Goal: Obtain resource: Download file/media

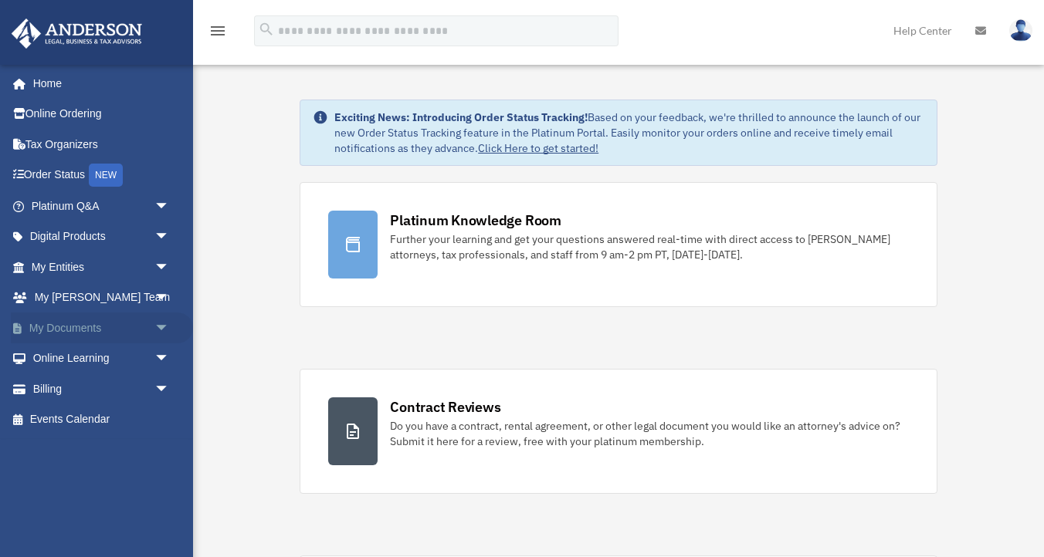
click at [164, 329] on span "arrow_drop_down" at bounding box center [169, 329] width 31 height 32
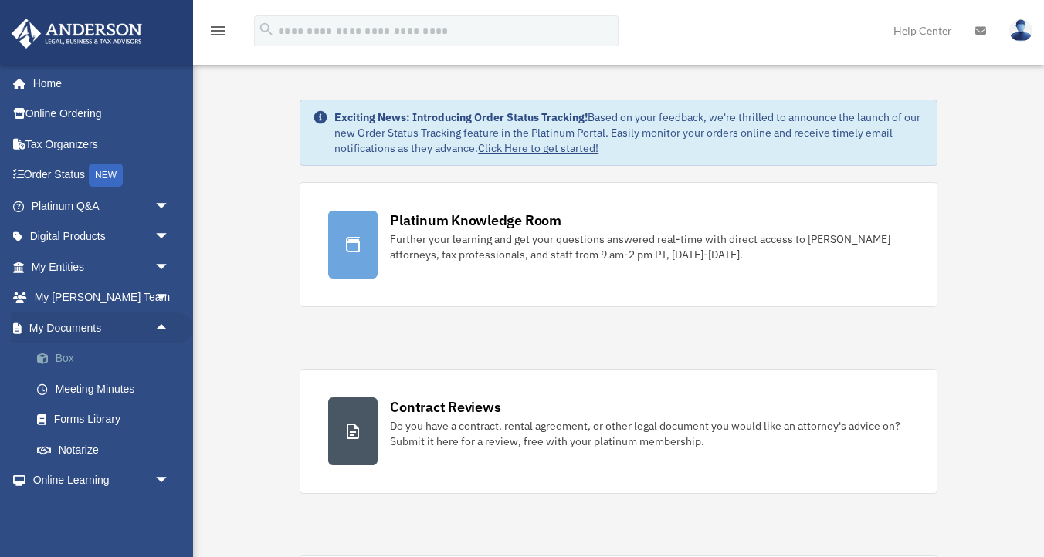
click at [73, 357] on link "Box" at bounding box center [107, 359] width 171 height 31
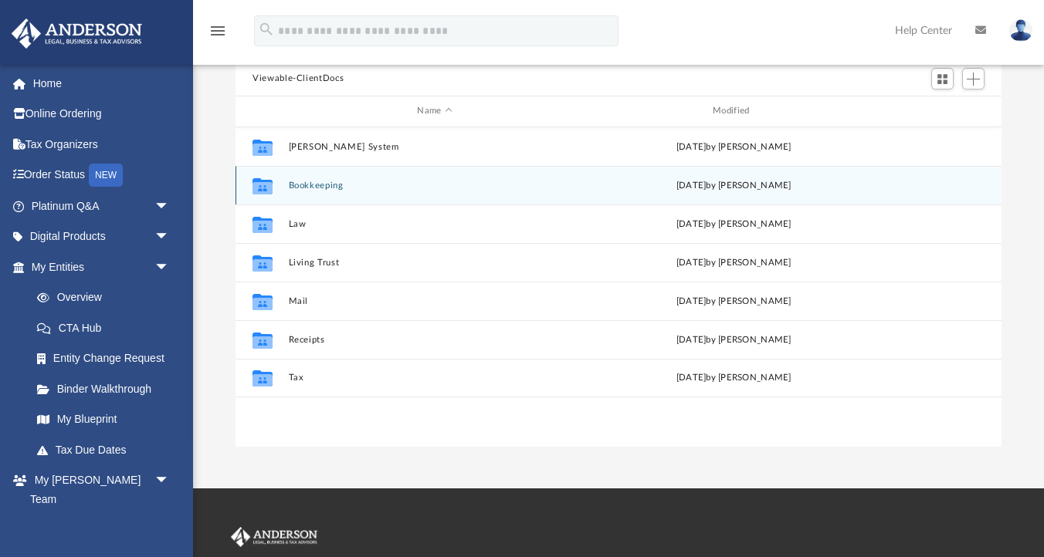
scroll to position [205, 0]
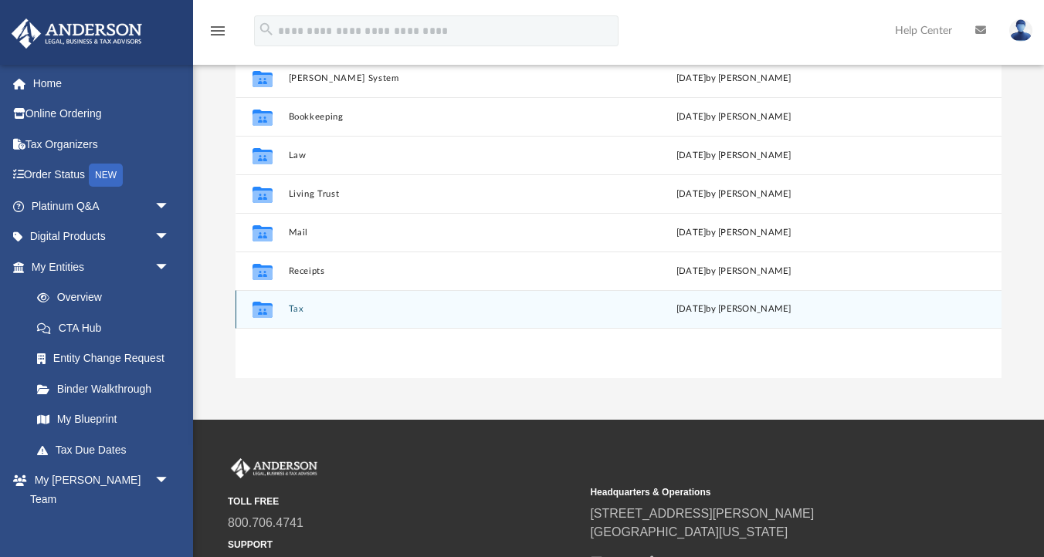
click at [296, 313] on button "Tax" at bounding box center [435, 309] width 293 height 10
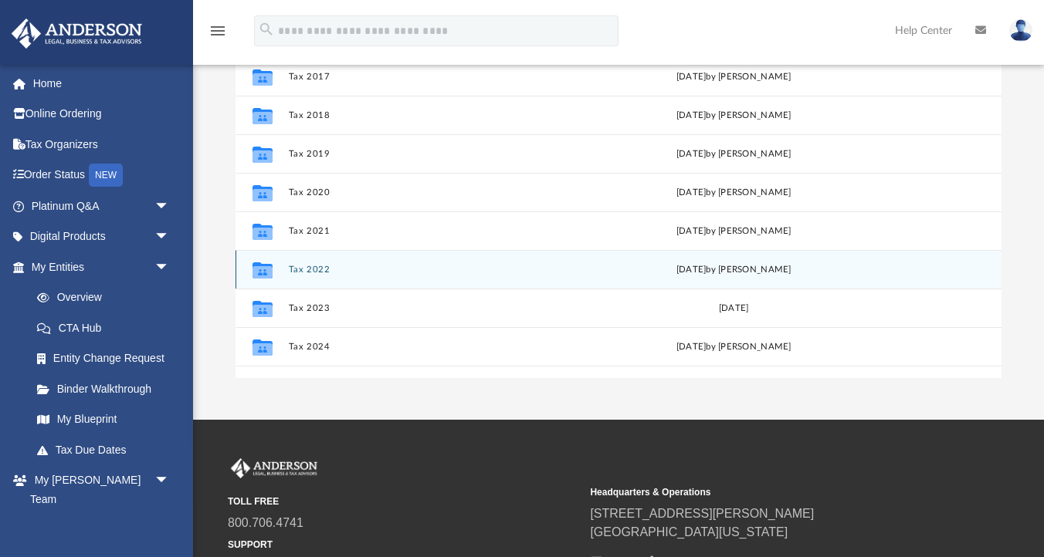
scroll to position [104, 0]
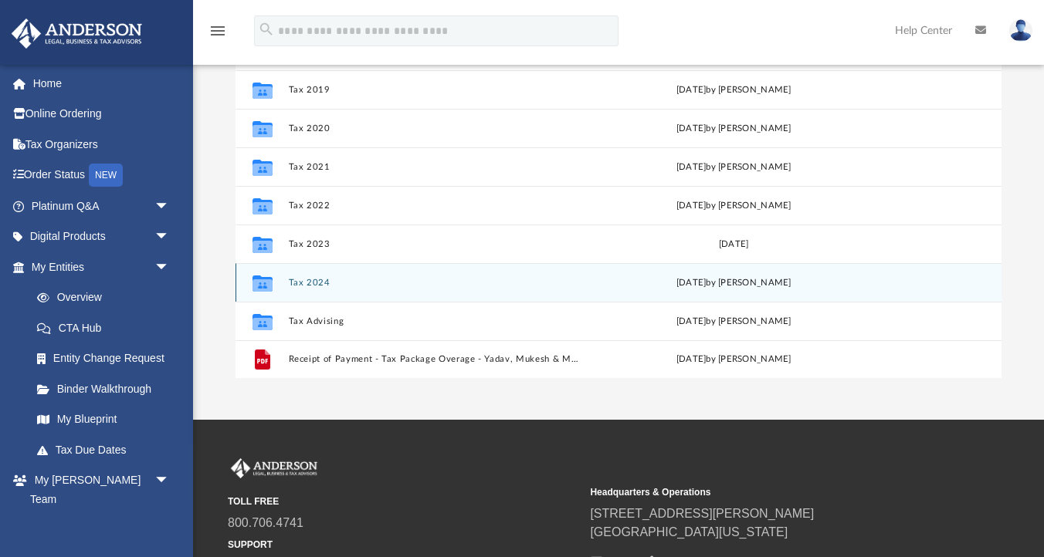
click at [319, 283] on button "Tax 2024" at bounding box center [435, 283] width 293 height 10
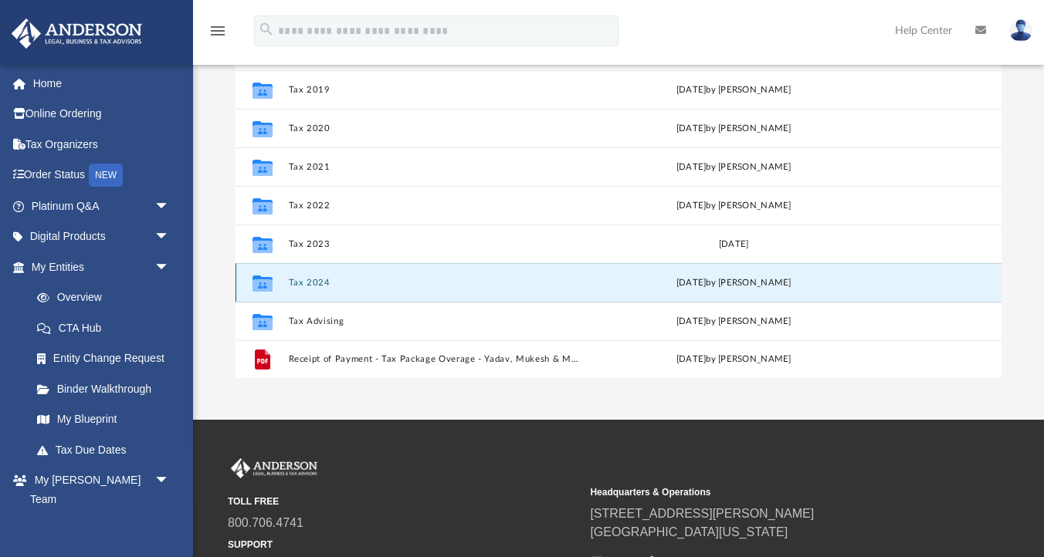
scroll to position [0, 0]
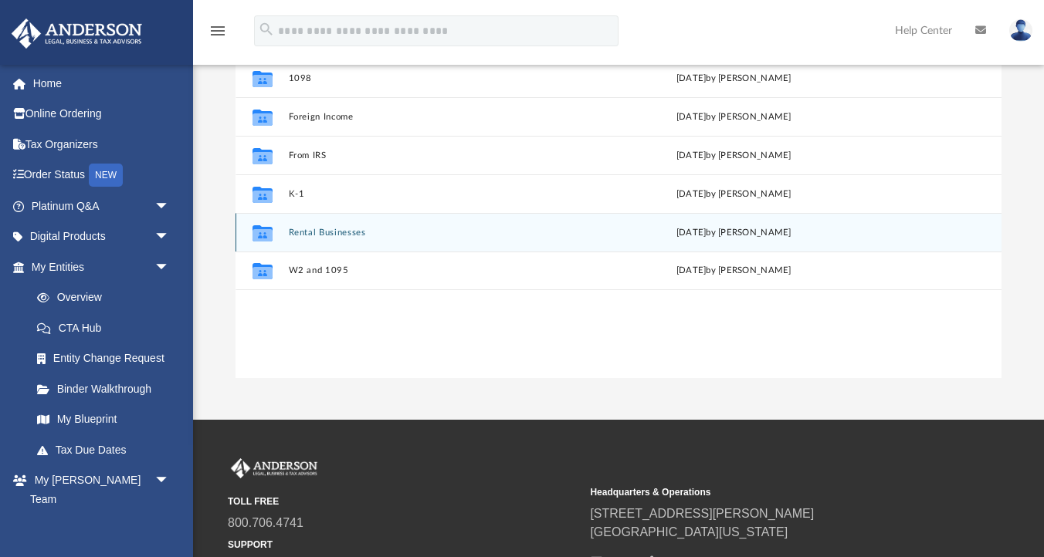
click at [324, 232] on button "Rental Businesses" at bounding box center [435, 233] width 293 height 10
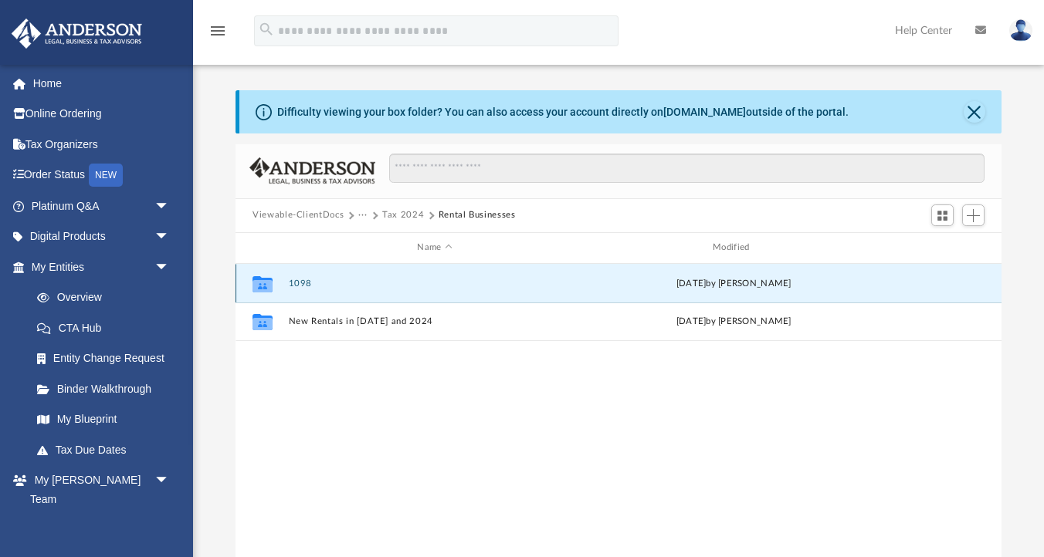
click at [291, 283] on button "1098" at bounding box center [435, 284] width 293 height 10
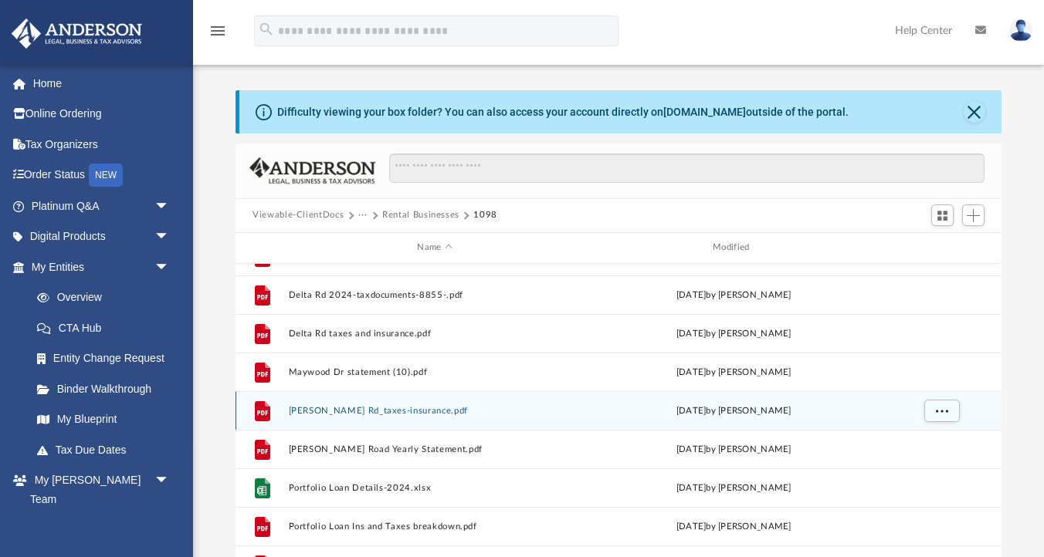
scroll to position [181, 0]
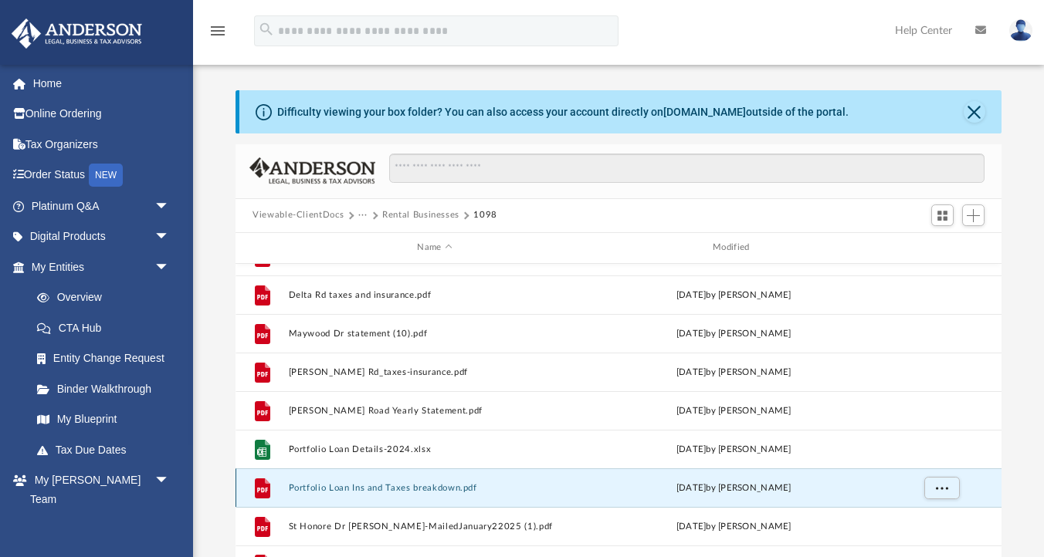
click at [391, 491] on button "Portfolio Loan Ins and Taxes breakdown.pdf" at bounding box center [435, 488] width 293 height 10
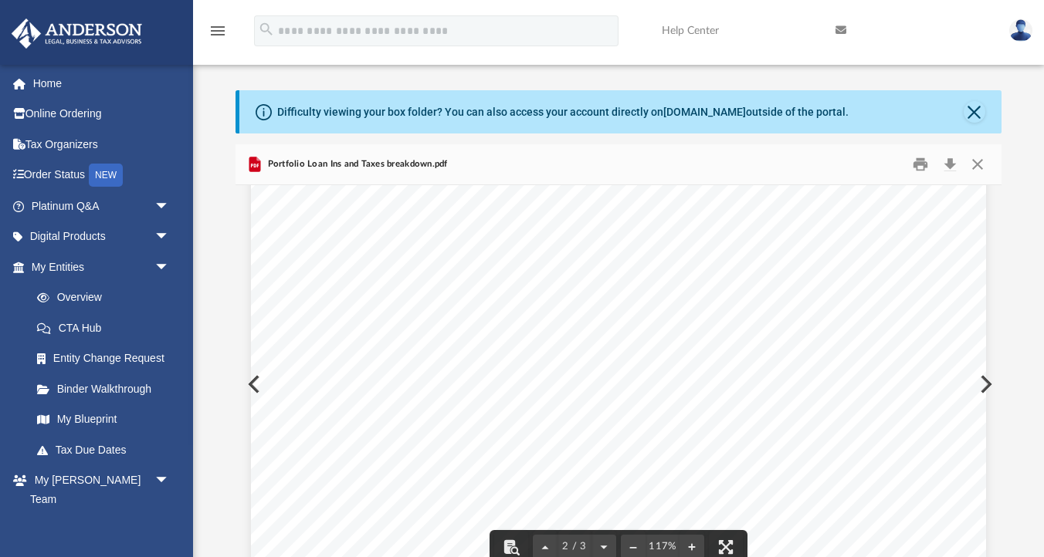
scroll to position [0, 0]
click at [994, 381] on button "Preview" at bounding box center [984, 384] width 34 height 43
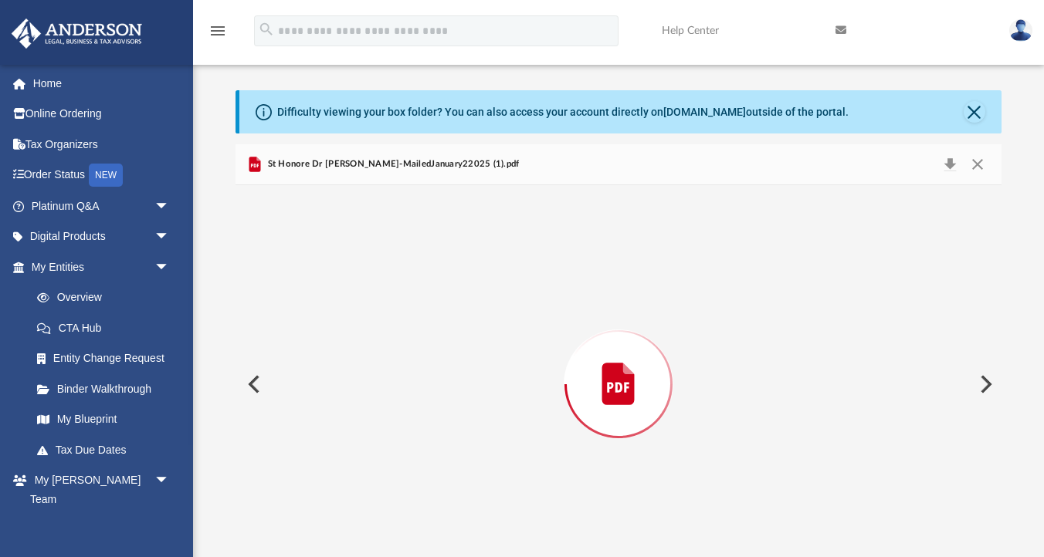
scroll to position [26, 0]
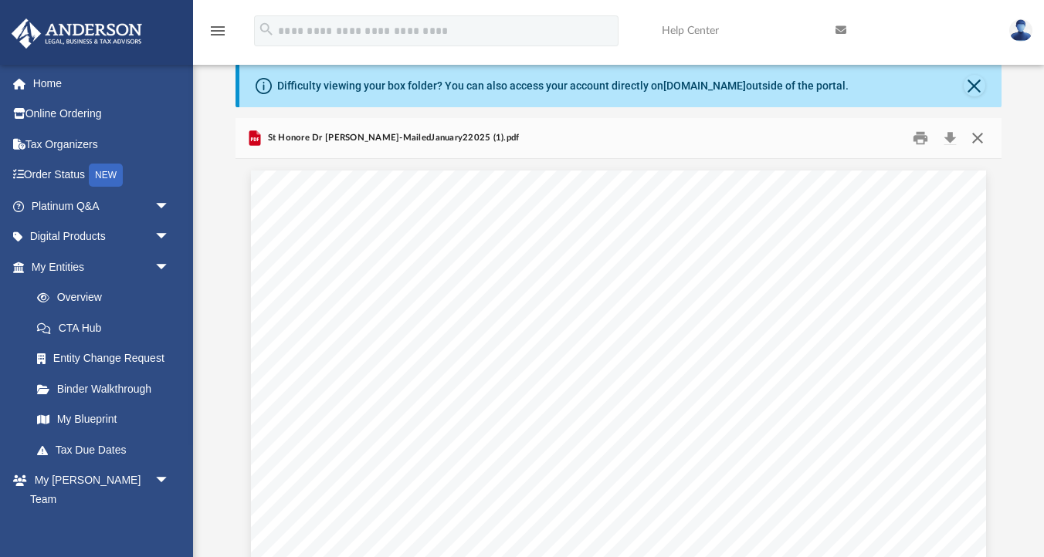
click at [979, 136] on button "Close" at bounding box center [978, 138] width 28 height 24
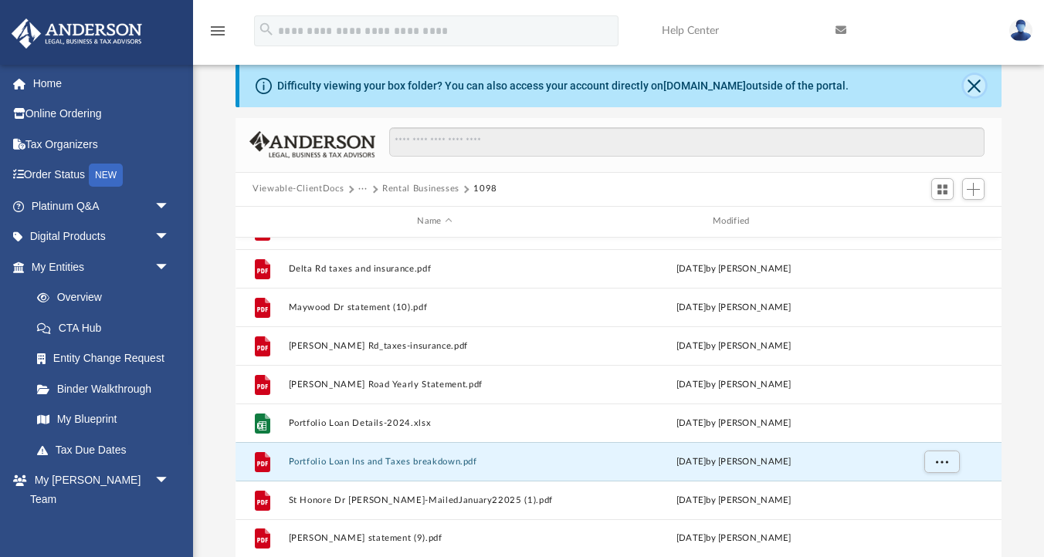
click at [976, 87] on button "Close" at bounding box center [975, 86] width 22 height 22
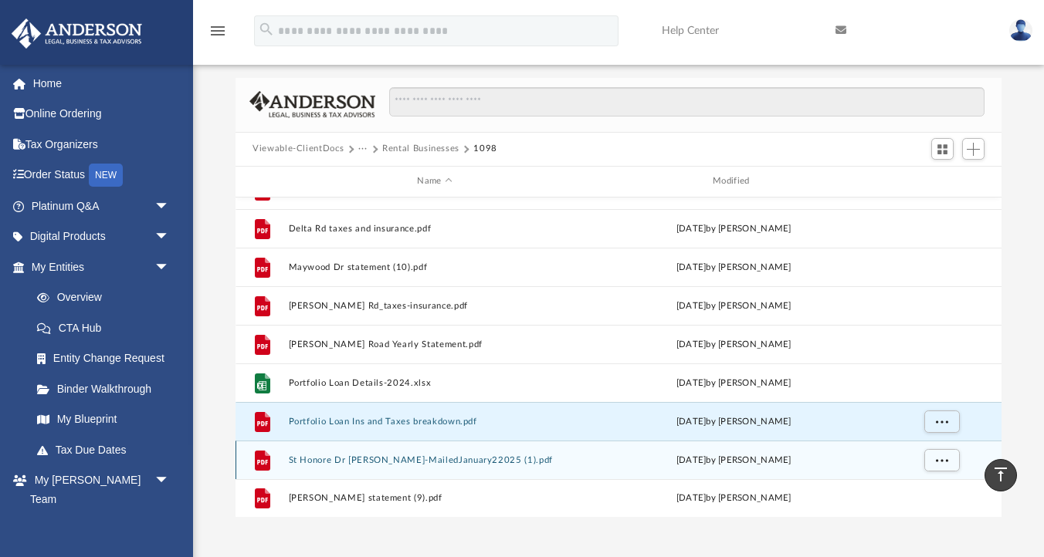
scroll to position [0, 0]
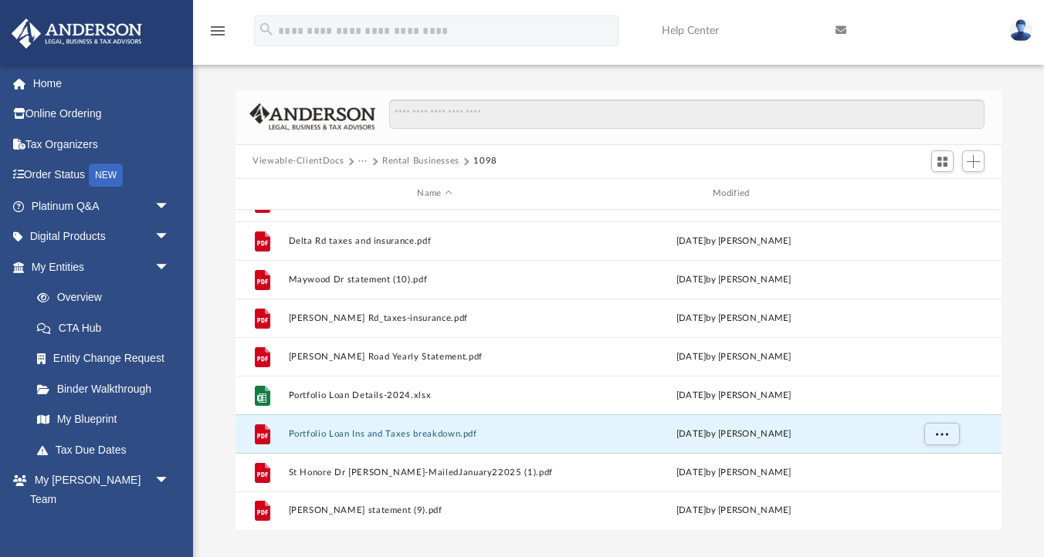
click at [420, 164] on button "Rental Businesses" at bounding box center [420, 161] width 77 height 14
click at [418, 161] on button "Rental Businesses" at bounding box center [420, 161] width 77 height 14
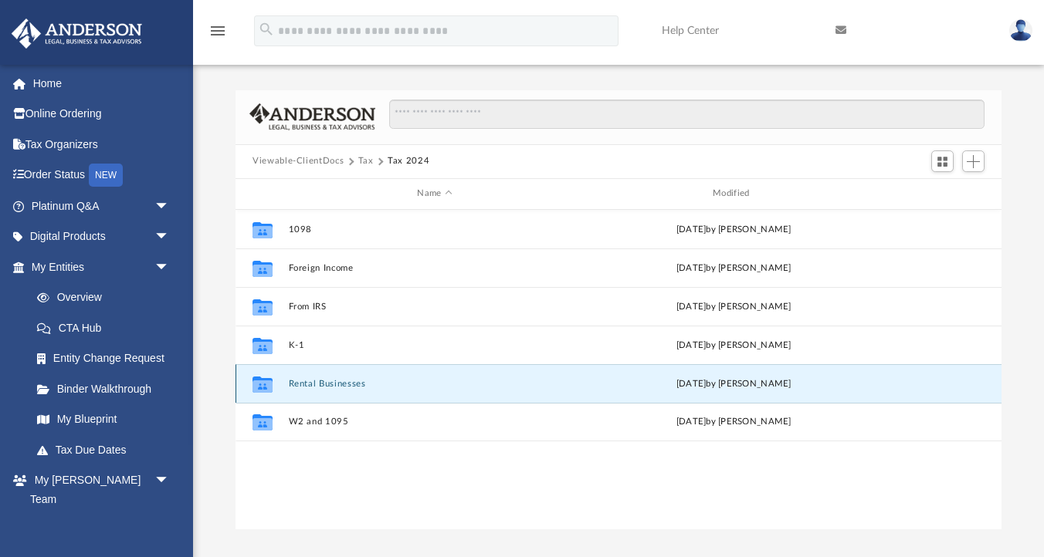
click at [337, 381] on button "Rental Businesses" at bounding box center [435, 384] width 293 height 10
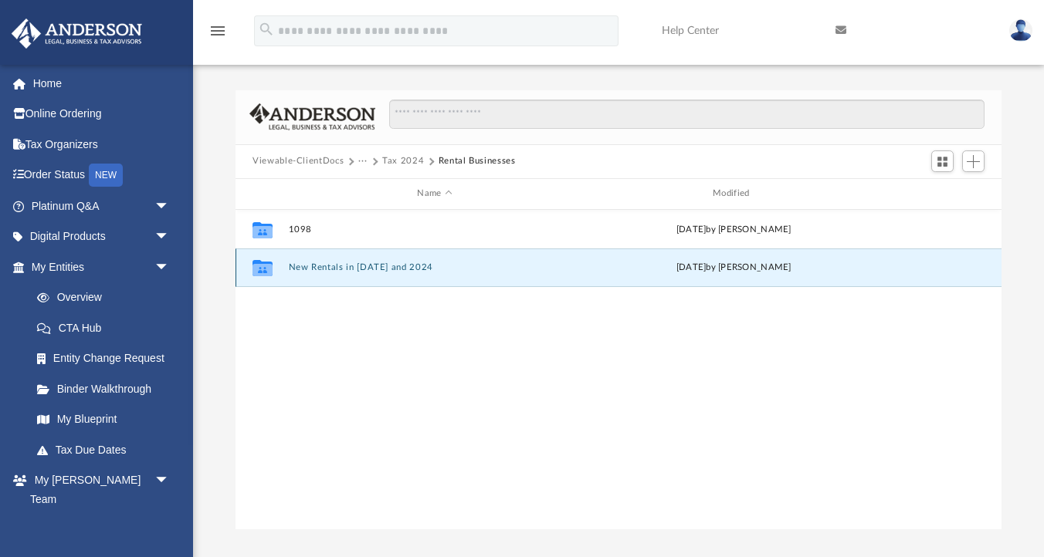
click at [344, 268] on button "New Rentals in [DATE] and 2024" at bounding box center [435, 268] width 293 height 10
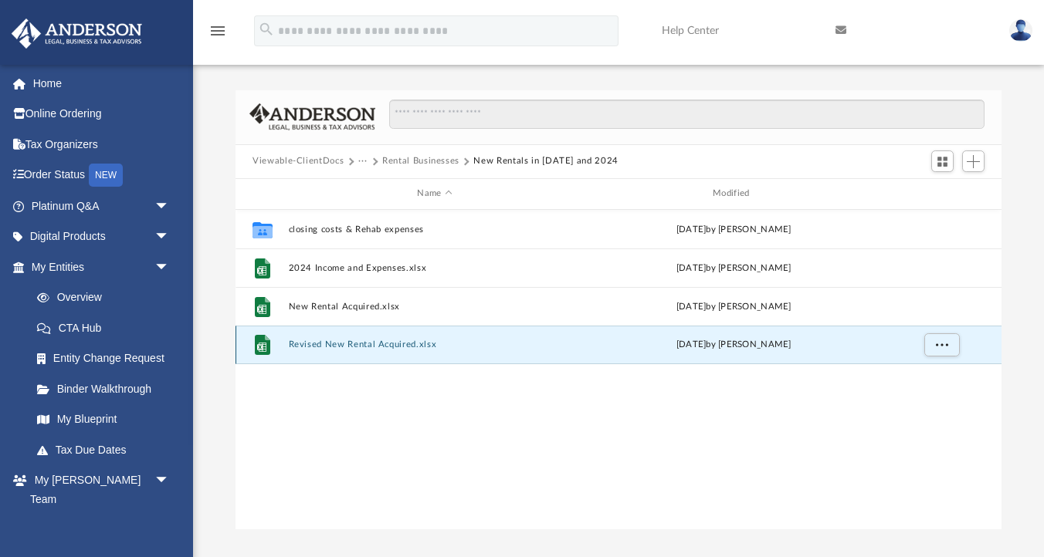
click at [311, 341] on button "Revised New Rental Acquired.xlsx" at bounding box center [435, 345] width 293 height 10
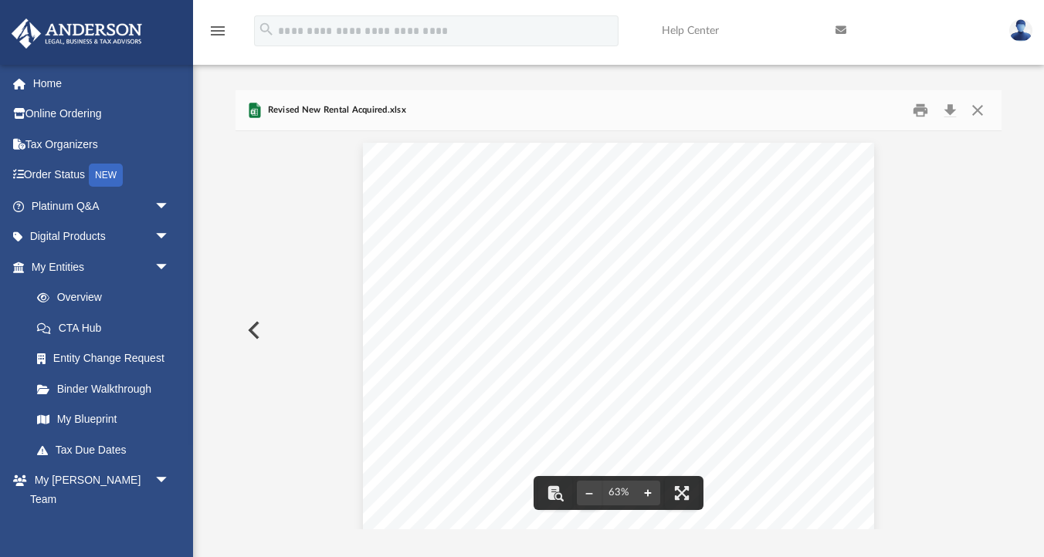
click at [652, 496] on button "File preview" at bounding box center [647, 493] width 25 height 34
drag, startPoint x: 652, startPoint y: 496, endPoint x: 680, endPoint y: 498, distance: 28.7
click at [656, 499] on button "File preview" at bounding box center [647, 493] width 25 height 34
click at [683, 496] on button "File preview" at bounding box center [682, 493] width 34 height 34
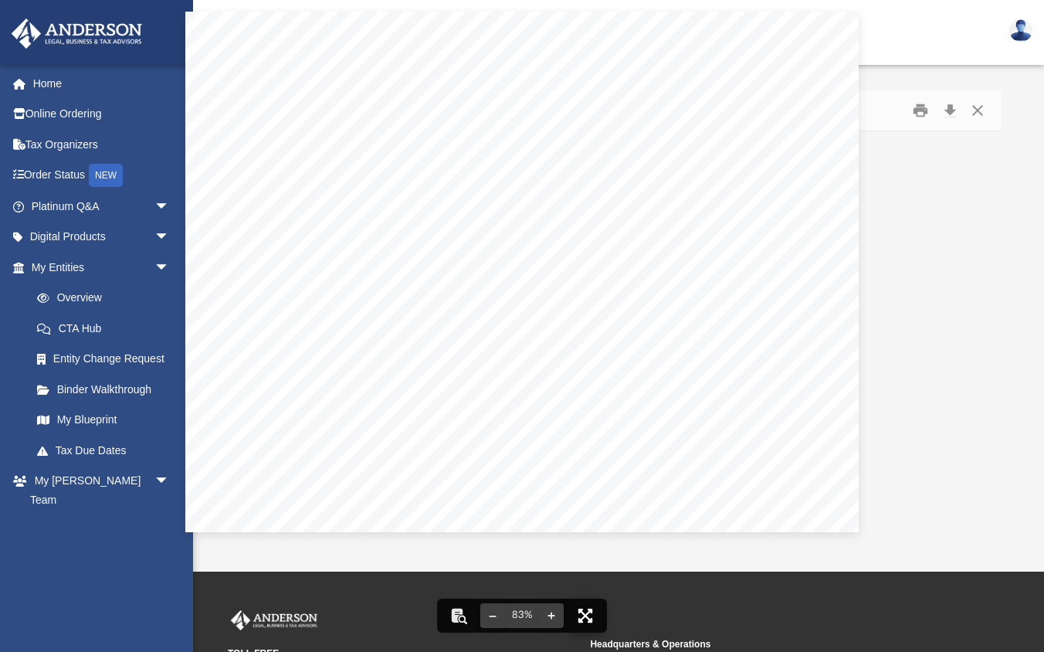
click at [683, 532] on div "Confidential - Oracle Restricted #_x000D_ Sheet1 _x000D_ # Confidential - Oracl…" at bounding box center [521, 272] width 673 height 520
